Goal: Communication & Community: Ask a question

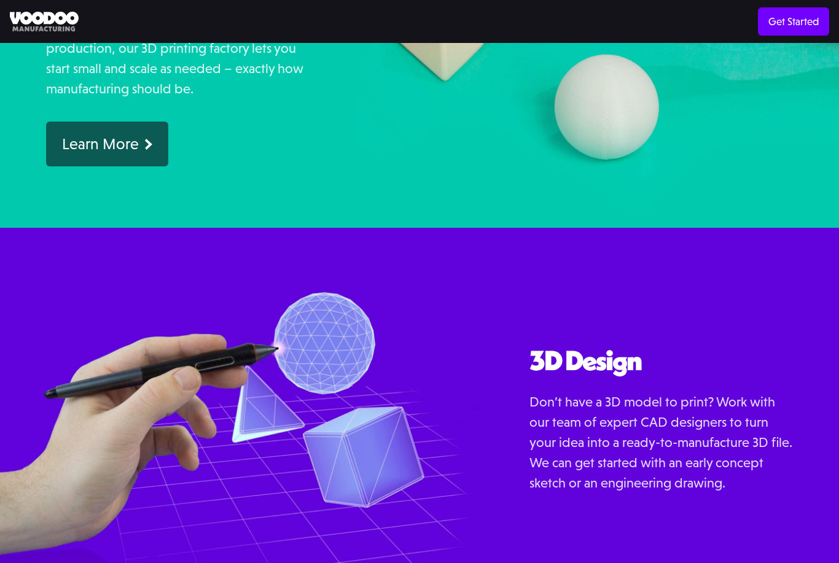
scroll to position [1189, 0]
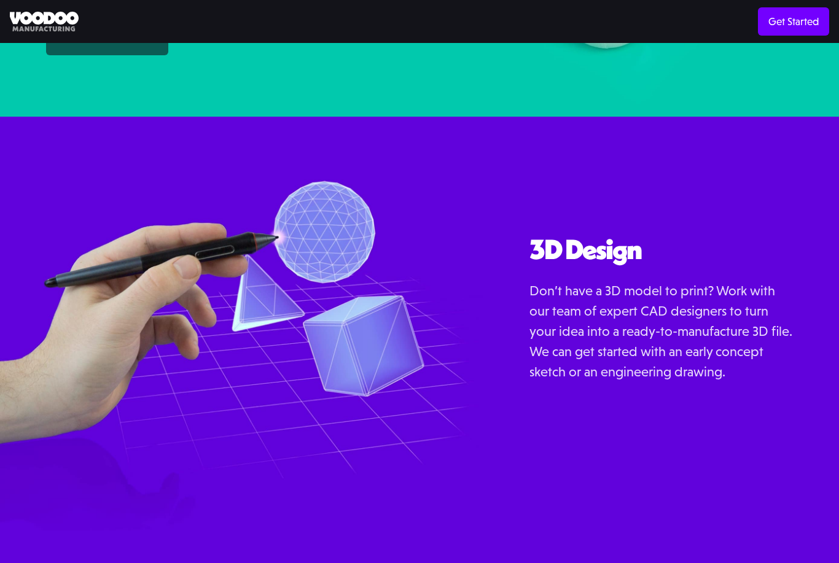
click at [739, 562] on strong "[EMAIL_ADDRESS][DOMAIN_NAME]" at bounding box center [709, 573] width 166 height 12
click at [726, 562] on strong "[EMAIL_ADDRESS][DOMAIN_NAME]" at bounding box center [709, 573] width 166 height 12
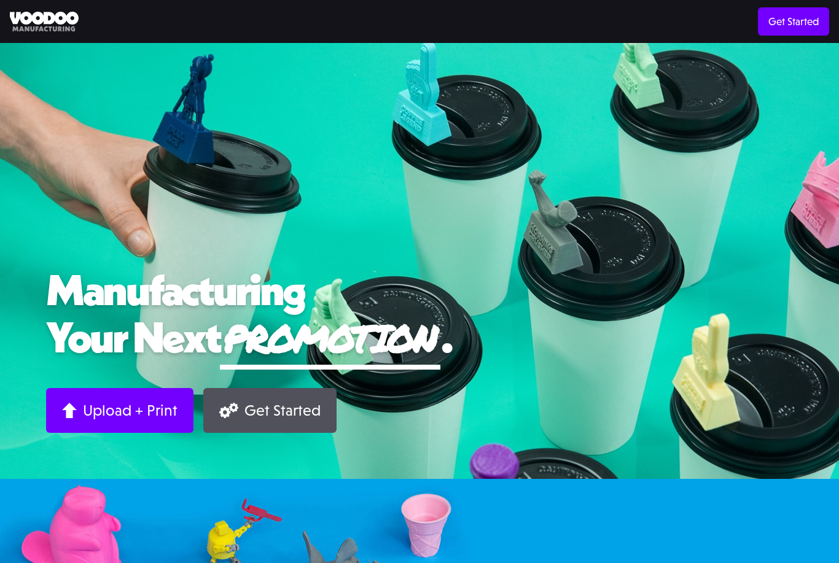
scroll to position [1228, 0]
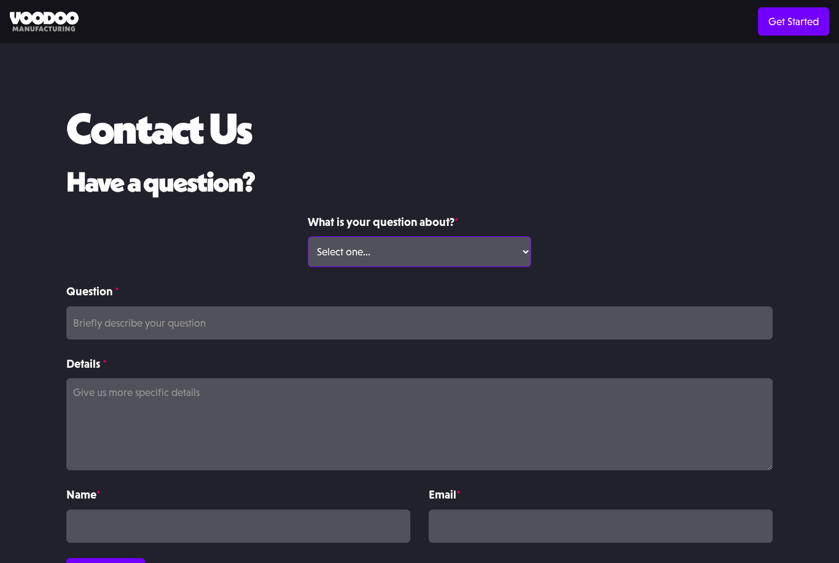
click at [510, 248] on select "Select one... Volume Print Order Direct Print Order Press/Media Inquiry Other" at bounding box center [419, 251] width 223 height 31
select select "Other"
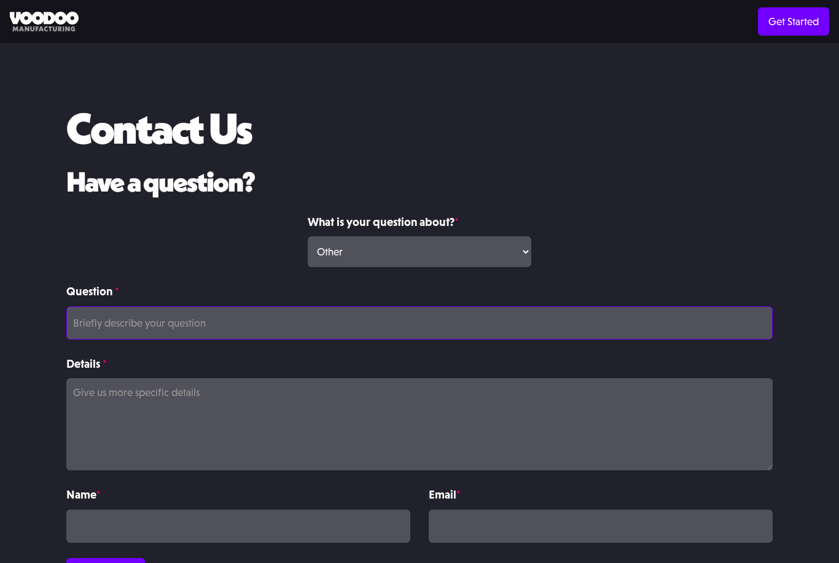
click at [481, 322] on input "Question *" at bounding box center [419, 322] width 706 height 33
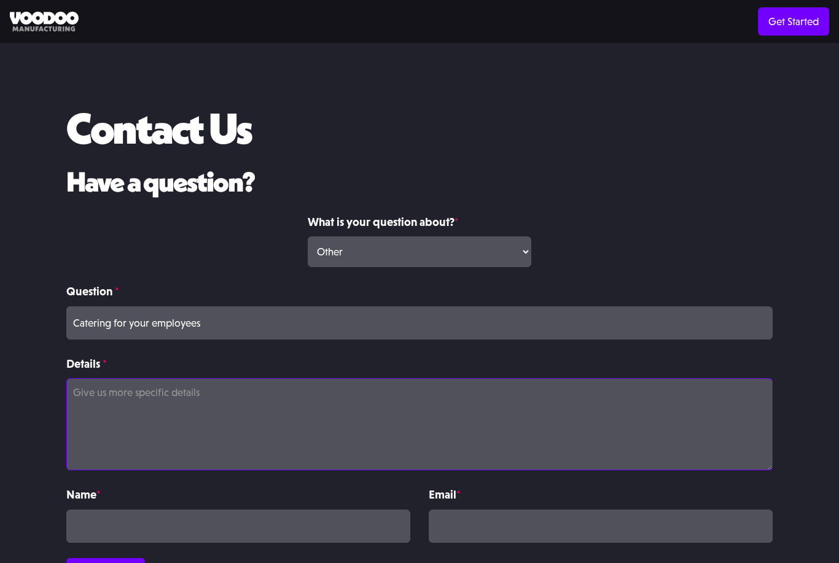
click at [449, 395] on textarea "Details *" at bounding box center [419, 424] width 706 height 92
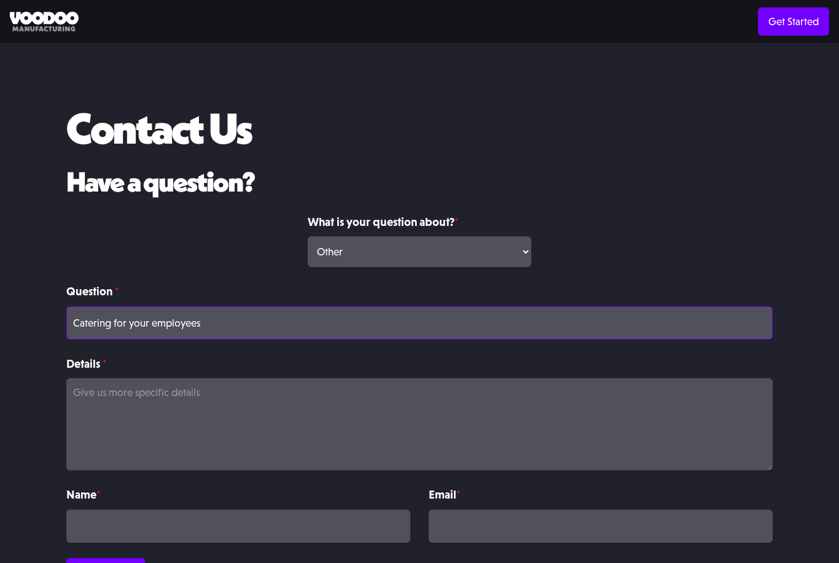
click at [432, 330] on input "Catering for your employees" at bounding box center [419, 322] width 706 height 33
type input "Catering for your employees by Burger Haven"
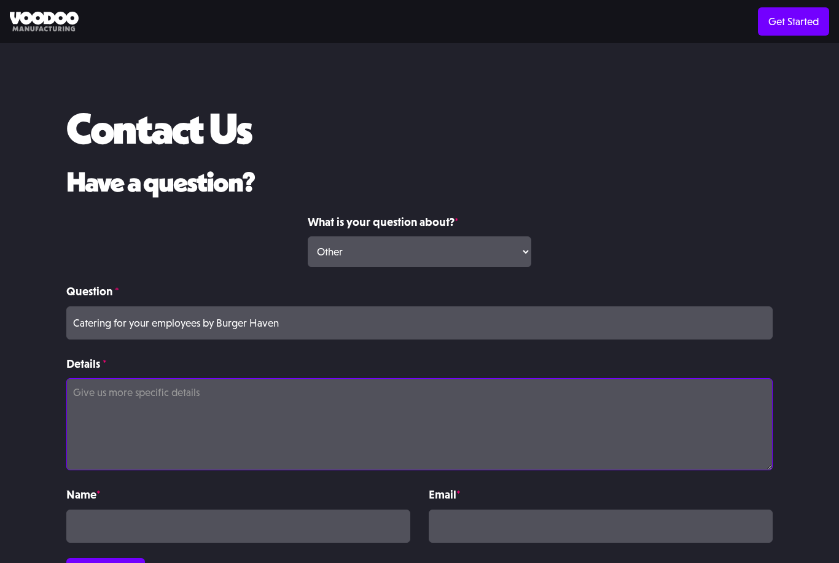
click at [440, 392] on textarea "Details *" at bounding box center [419, 424] width 706 height 92
click at [297, 398] on textarea "Details *" at bounding box center [419, 424] width 706 height 92
click at [204, 392] on textarea "Details *" at bounding box center [419, 424] width 706 height 92
click at [283, 413] on textarea "Details *" at bounding box center [419, 424] width 706 height 92
paste textarea "Hope you're doing well! I’m reaching out to let you know that Burger Haven is n…"
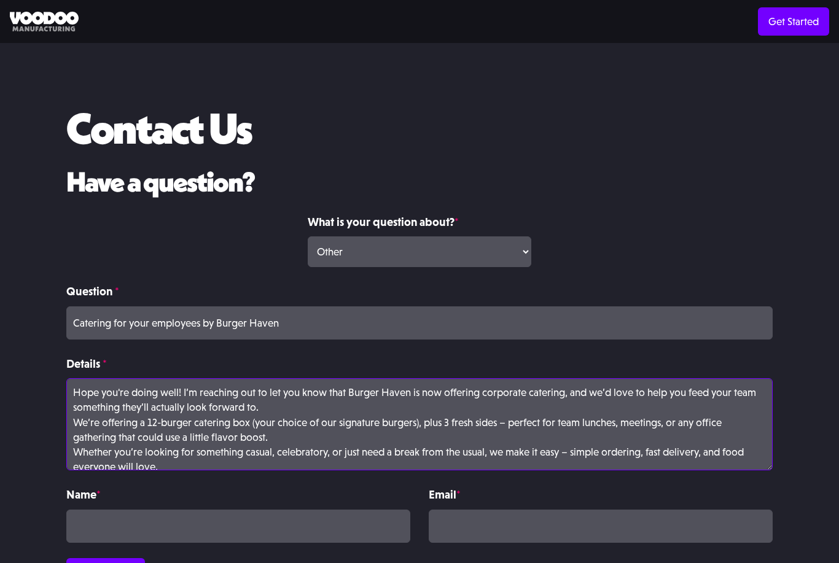
click at [269, 406] on textarea "Hope you're doing well! I’m reaching out to let you know that Burger Haven is n…" at bounding box center [419, 424] width 706 height 92
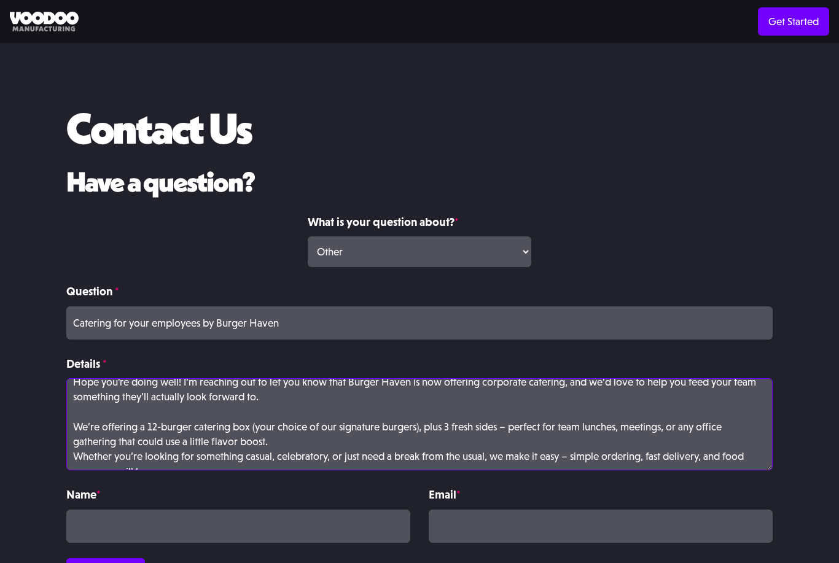
scroll to position [16, 0]
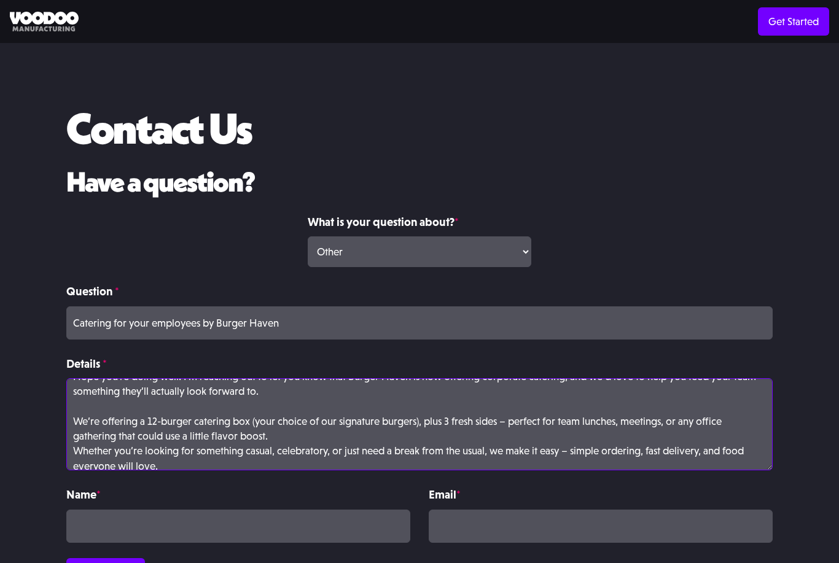
click at [311, 434] on textarea "Hope you're doing well! I’m reaching out to let you know that Burger Haven is n…" at bounding box center [419, 424] width 706 height 92
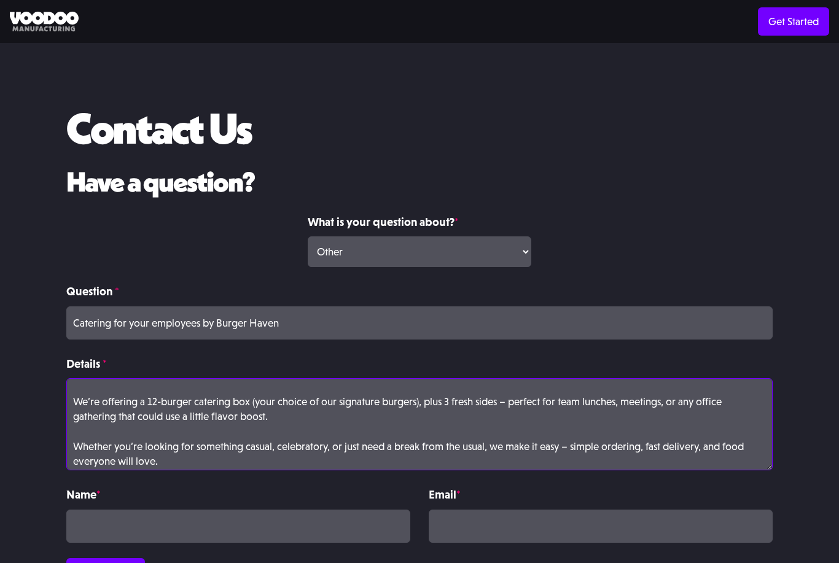
scroll to position [36, 0]
click at [496, 399] on textarea "Hope you're doing well! I’m reaching out to let you know that Burger Haven is n…" at bounding box center [419, 424] width 706 height 92
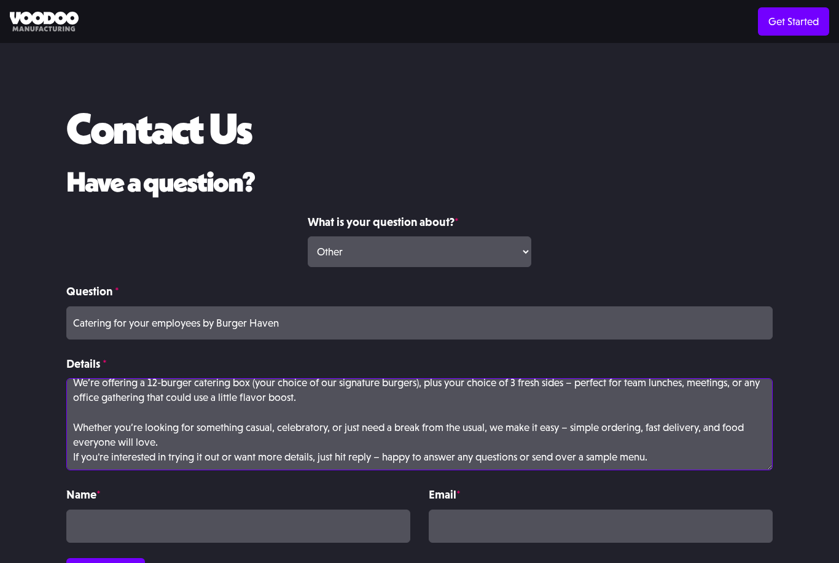
scroll to position [54, 0]
click at [419, 447] on textarea "Hope you're doing well! I’m reaching out to let you know that Burger Haven is n…" at bounding box center [419, 424] width 706 height 92
click at [254, 428] on textarea "Hope you're doing well! I’m reaching out to let you know that Burger Haven is n…" at bounding box center [419, 424] width 706 height 92
click at [201, 438] on textarea "Hope you're doing well! I’m reaching out to let you know that Burger Haven is n…" at bounding box center [419, 424] width 706 height 92
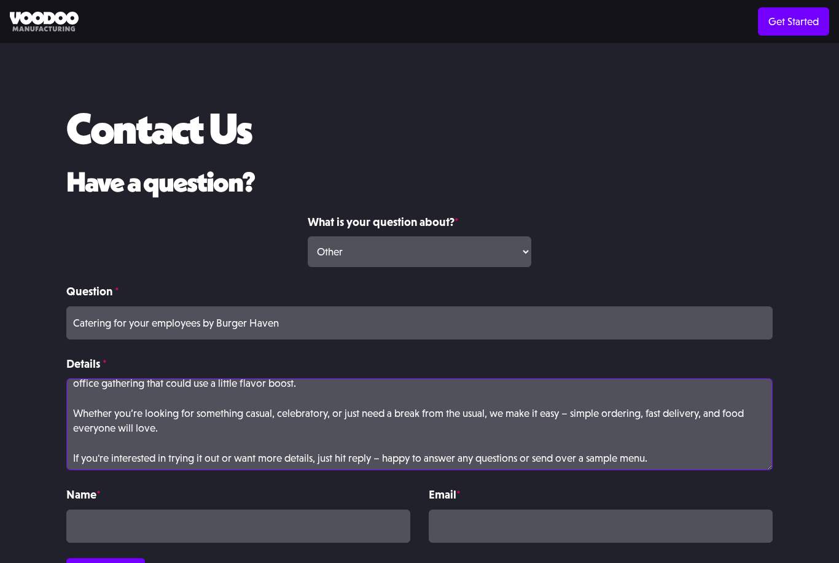
scroll to position [69, 0]
click at [157, 427] on textarea "Hope you're doing well! I’m reaching out to let you know that Burger Haven is n…" at bounding box center [419, 424] width 706 height 92
click at [154, 427] on textarea "Hope you're doing well! I’m reaching out to let you know that Burger Haven is n…" at bounding box center [419, 424] width 706 height 92
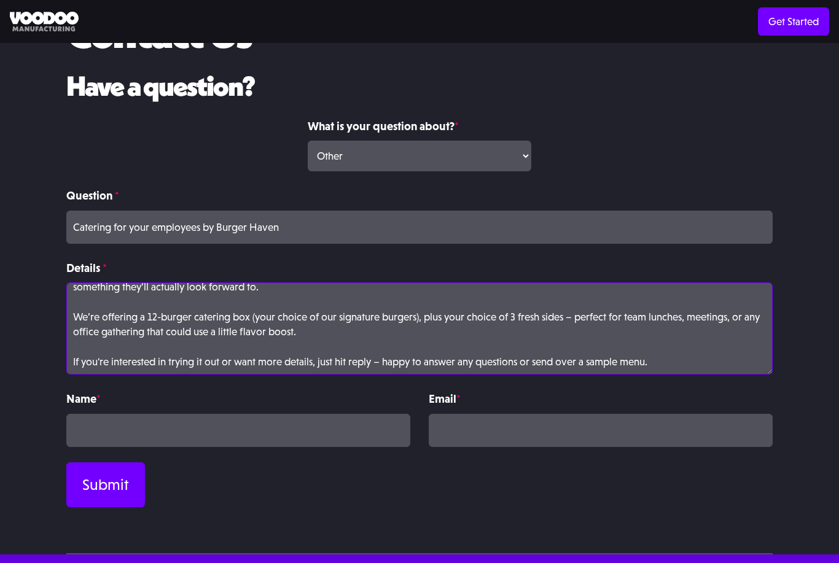
scroll to position [95, 0]
click at [665, 362] on textarea "Hope you're doing well! I’m reaching out to let you know that Burger Haven is n…" at bounding box center [419, 329] width 706 height 92
type textarea "Hope you're doing well! I’m reaching out to let you know that Burger Haven is n…"
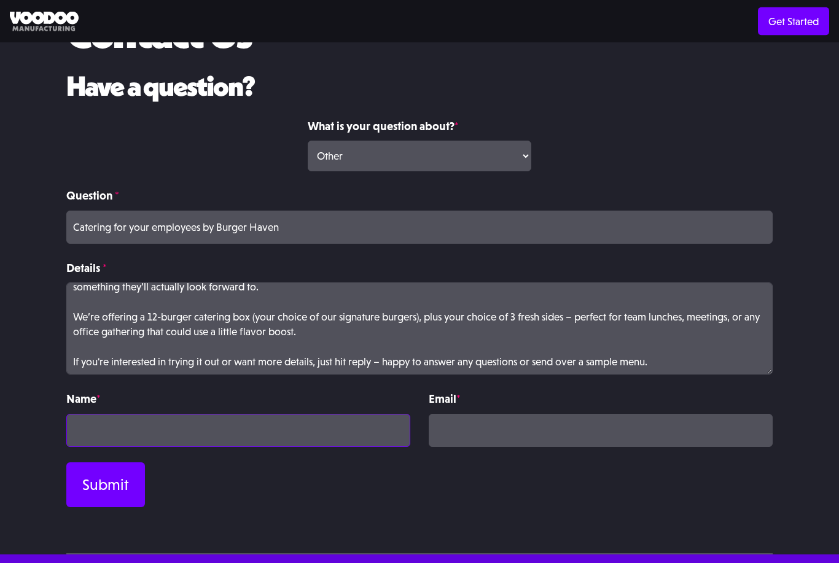
click at [376, 435] on input "Contact Form" at bounding box center [238, 430] width 344 height 33
type input "B"
type input "Luska N."
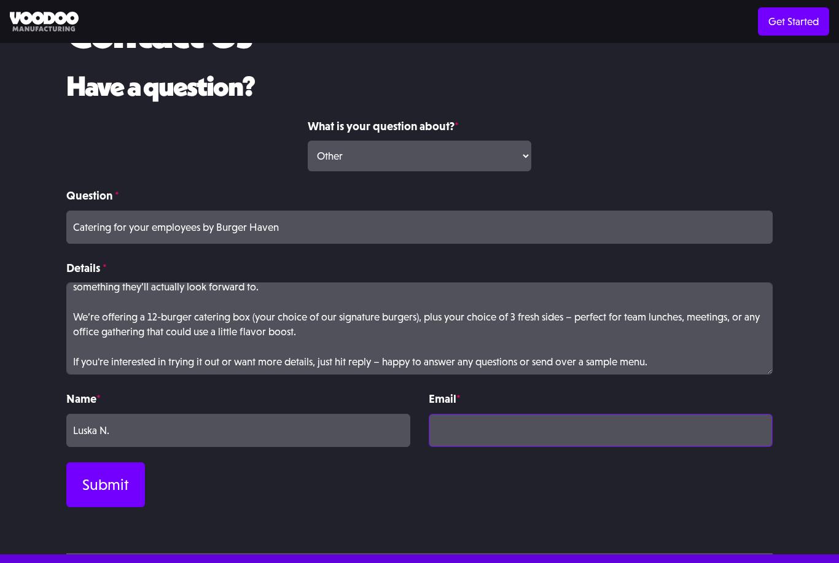
click at [578, 426] on input "Contact Form" at bounding box center [600, 430] width 344 height 33
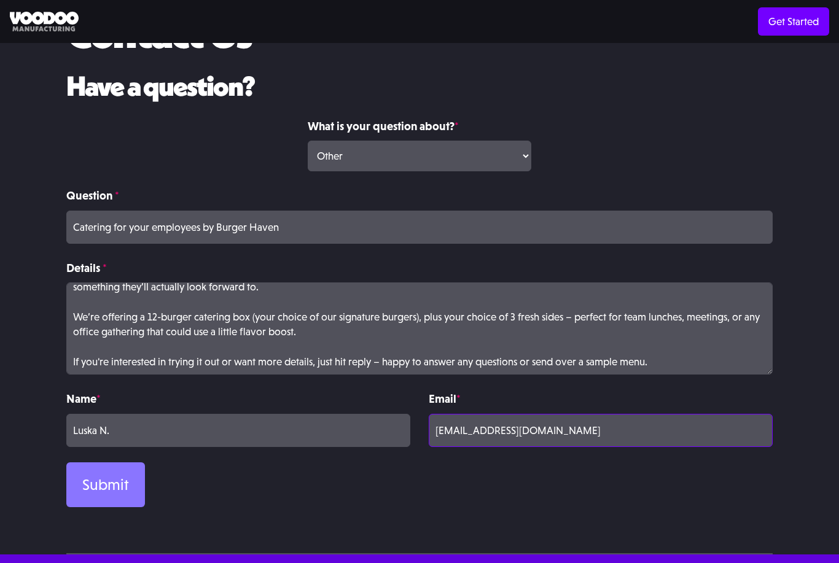
type input "BurgerHavenNY@gmail.com"
click at [131, 487] on input "Submit" at bounding box center [105, 484] width 79 height 45
type input "Please wait..."
